Goal: Task Accomplishment & Management: Manage account settings

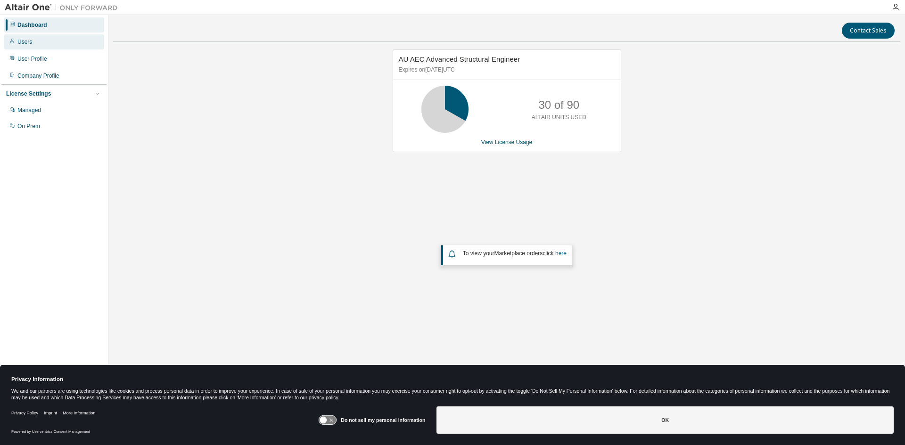
click at [53, 37] on div "Users" at bounding box center [54, 41] width 100 height 15
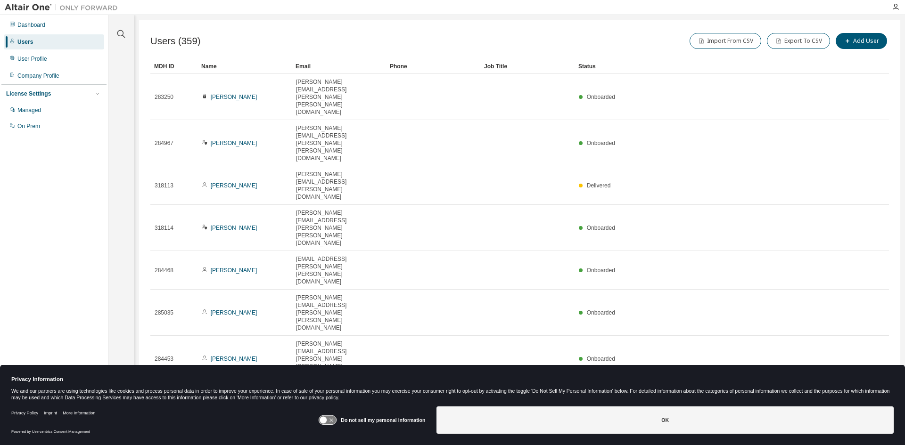
drag, startPoint x: 768, startPoint y: 281, endPoint x: 762, endPoint y: 279, distance: 6.3
click at [766, 330] on div "100" at bounding box center [790, 334] width 75 height 11
click at [225, 68] on div "Name" at bounding box center [244, 66] width 87 height 15
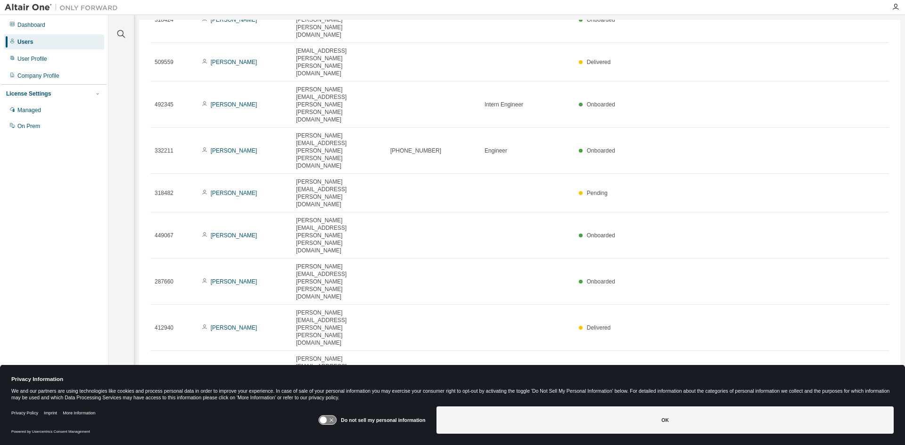
scroll to position [754, 0]
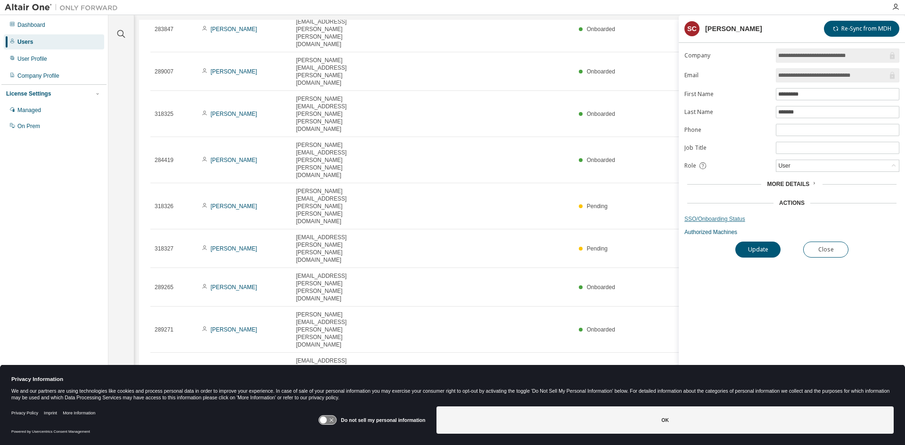
click at [720, 221] on link "SSO/Onboarding Status" at bounding box center [791, 219] width 215 height 8
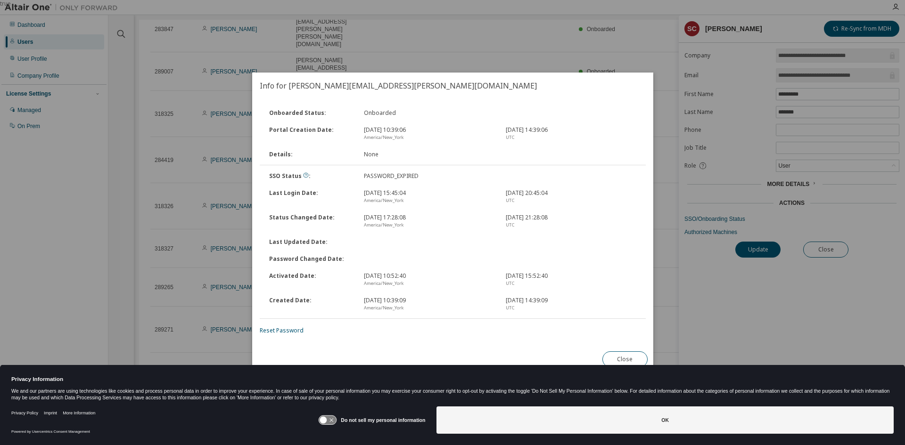
click at [273, 336] on div "Onboarded Status : Onboarded Portal Creation Date : [DATE] 10:39:06 America/New…" at bounding box center [452, 222] width 401 height 247
click at [275, 333] on link "Reset Password" at bounding box center [282, 331] width 44 height 8
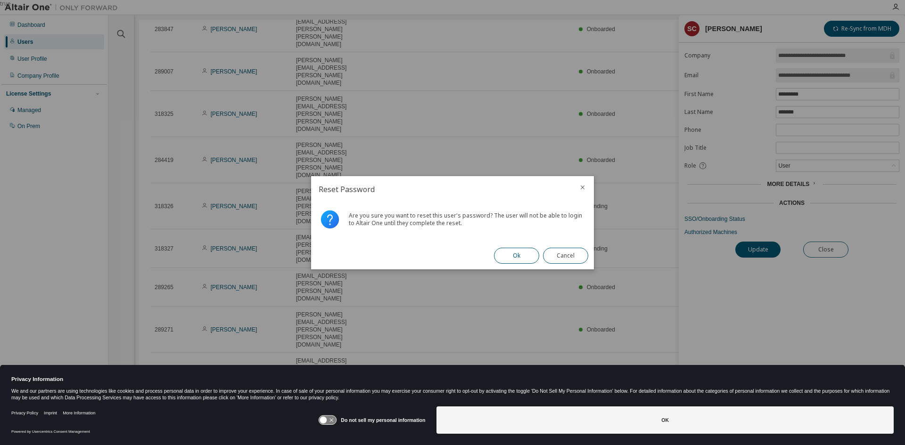
click at [519, 255] on button "Ok" at bounding box center [516, 256] width 45 height 16
drag, startPoint x: 565, startPoint y: 256, endPoint x: 516, endPoint y: 265, distance: 49.3
click at [564, 256] on button "Close" at bounding box center [565, 256] width 45 height 16
